Goal: Find specific page/section: Find specific page/section

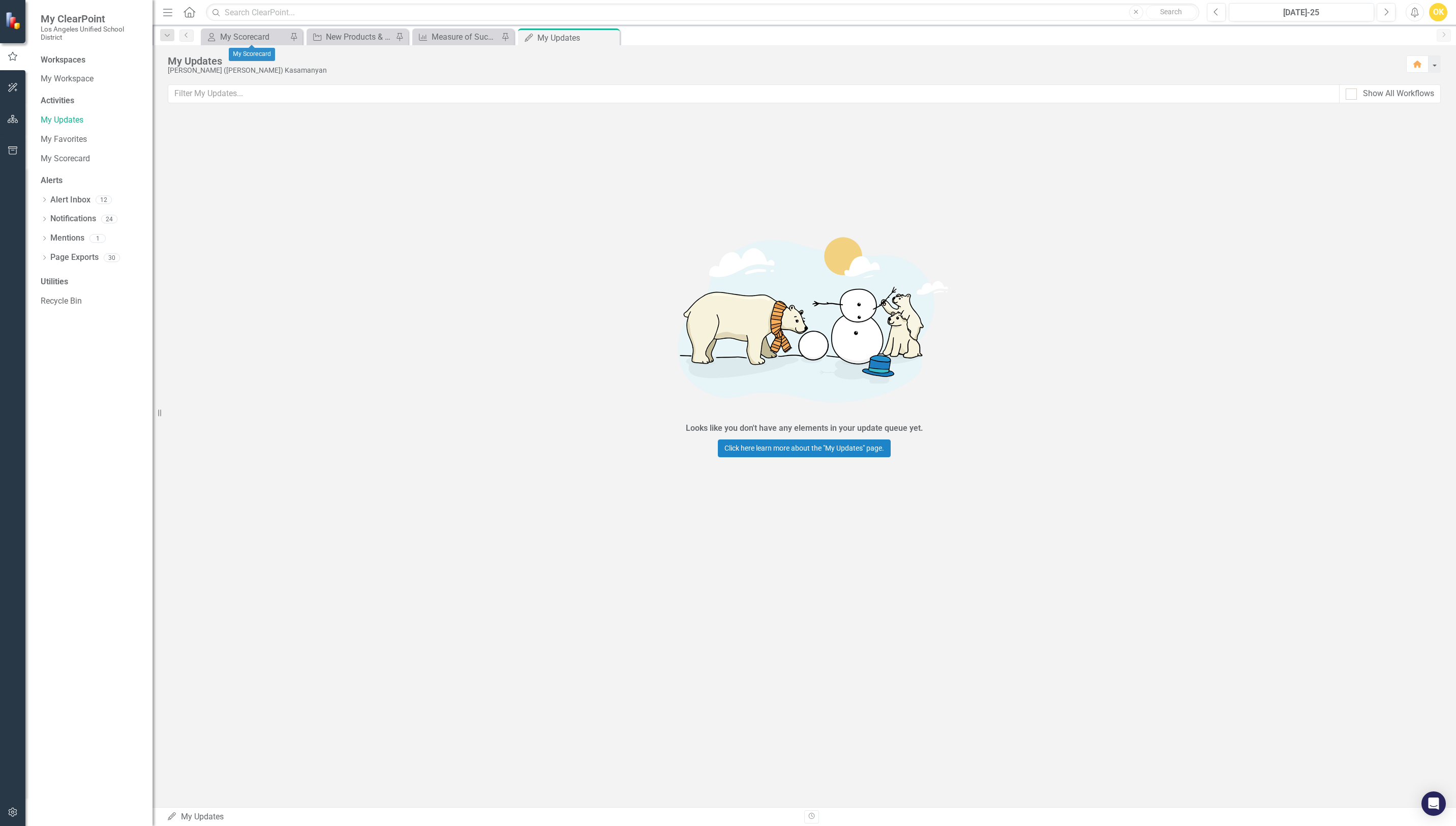
click at [275, 43] on div "My Scorecard My Scorecard Pin" at bounding box center [252, 37] width 102 height 17
click at [265, 36] on div "My Scorecard" at bounding box center [253, 37] width 67 height 12
click at [242, 40] on div "My Scorecard" at bounding box center [253, 37] width 67 height 12
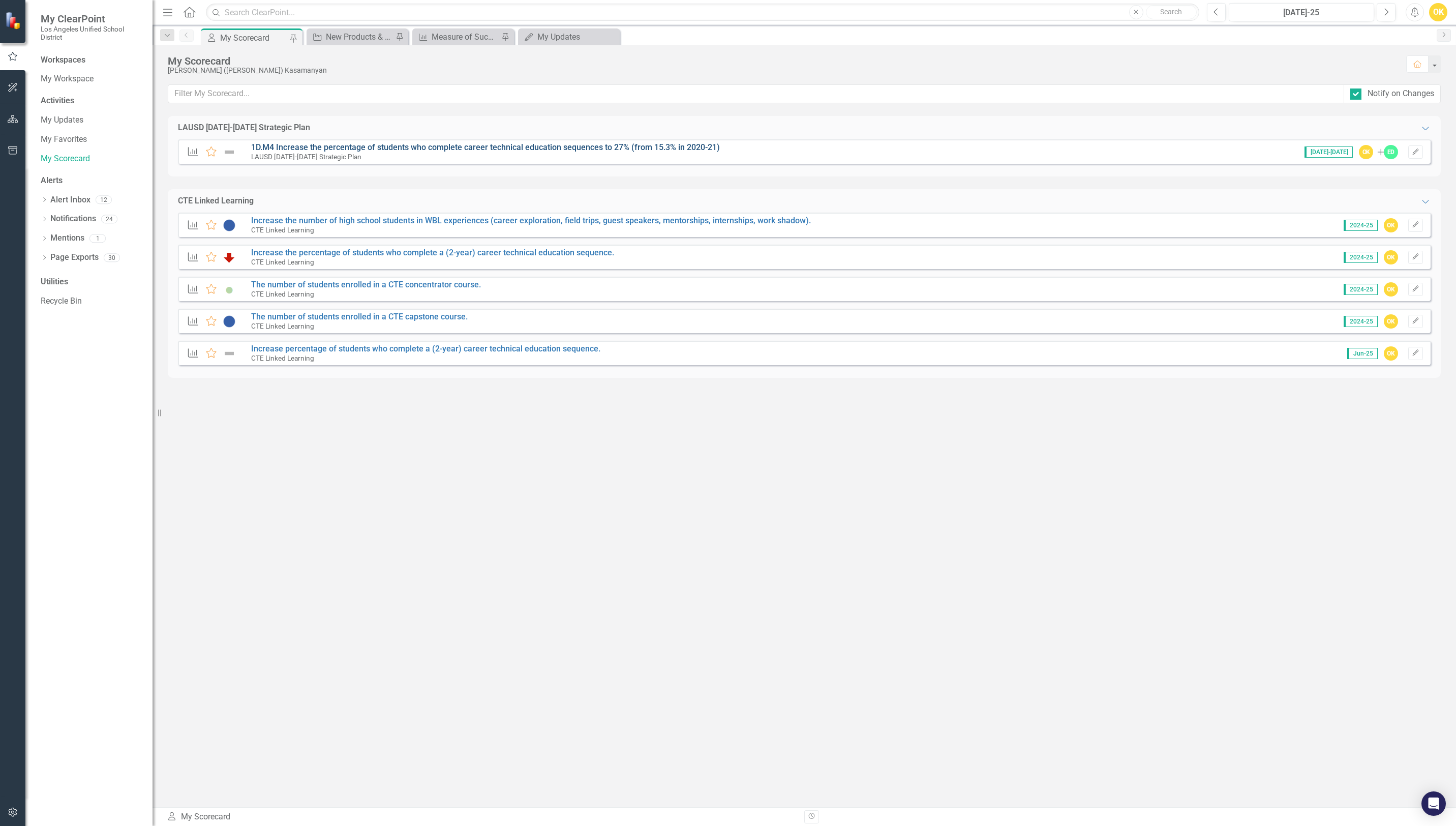
click at [408, 146] on link "1D.M4 Increase the percentage of students who complete career technical educati…" at bounding box center [485, 147] width 469 height 10
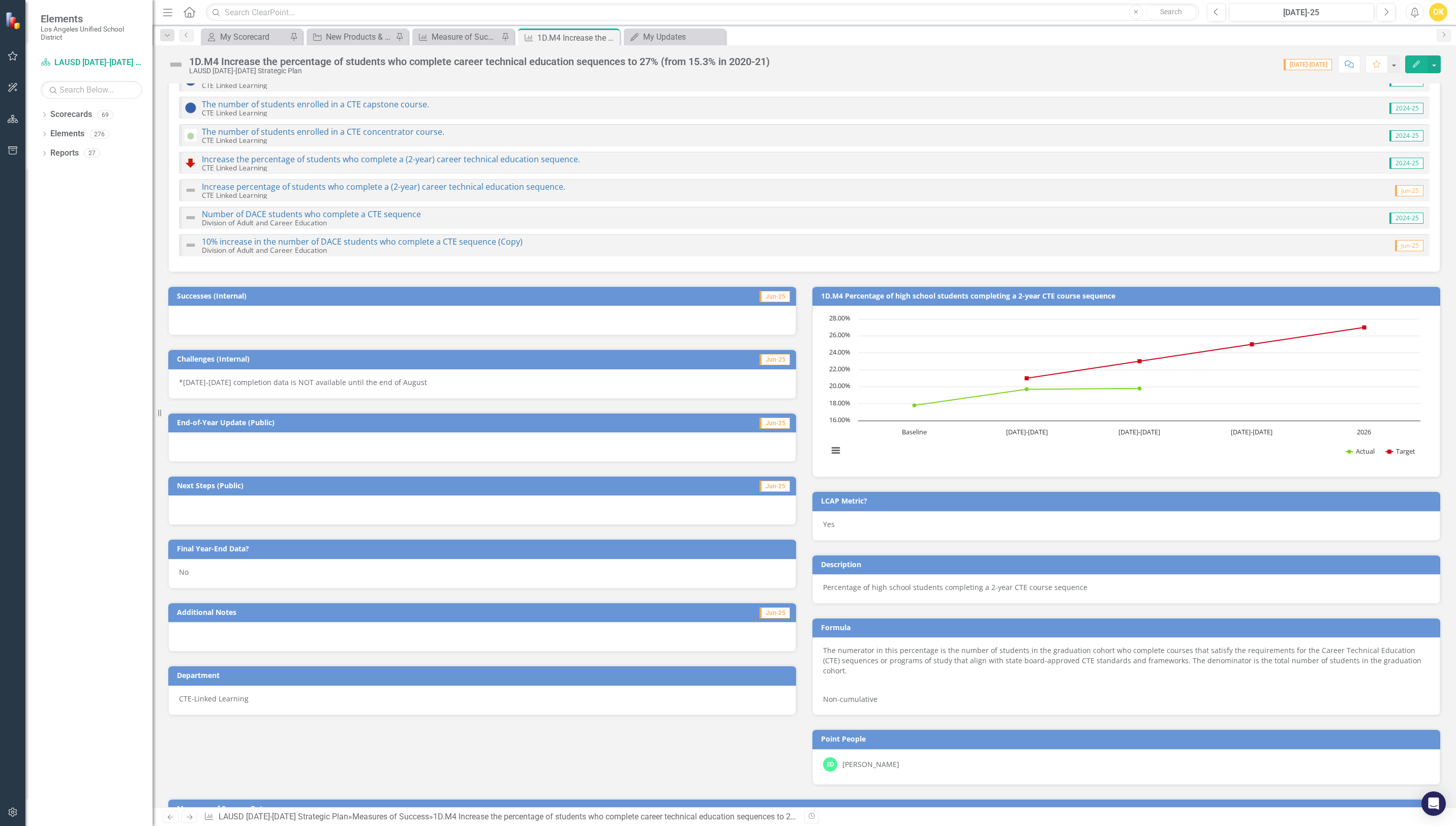
scroll to position [315, 0]
